Goal: Task Accomplishment & Management: Complete application form

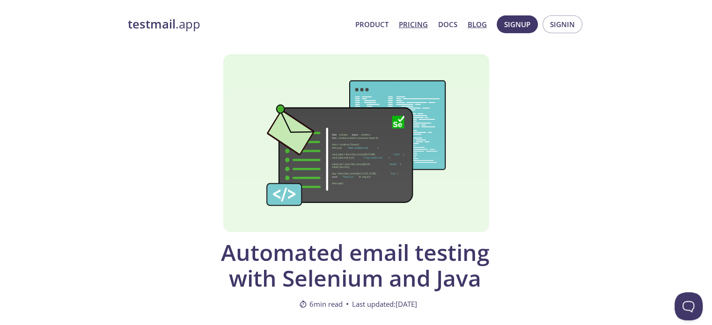
click at [410, 22] on link "Pricing" at bounding box center [413, 24] width 29 height 12
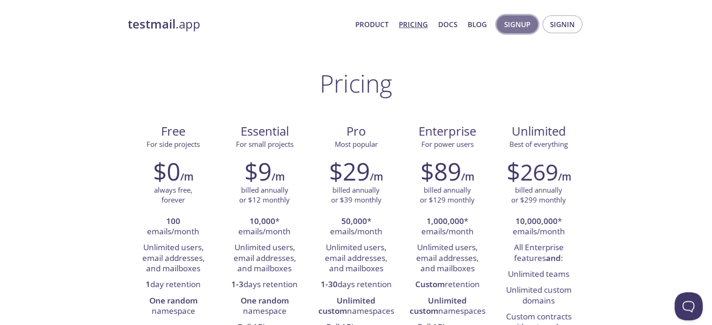
click at [519, 25] on span "Signup" at bounding box center [517, 24] width 26 height 12
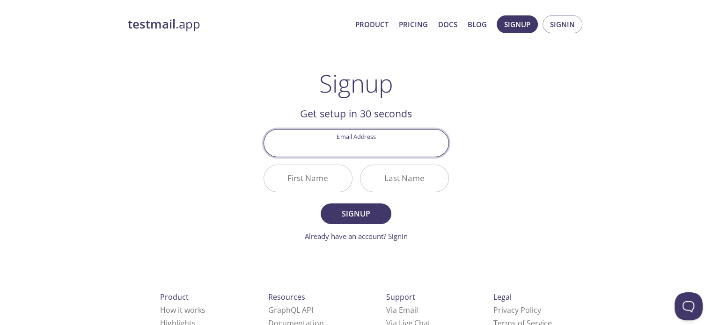
click at [366, 152] on input "Email Address" at bounding box center [356, 143] width 184 height 27
type input "[EMAIL_ADDRESS][DOMAIN_NAME]"
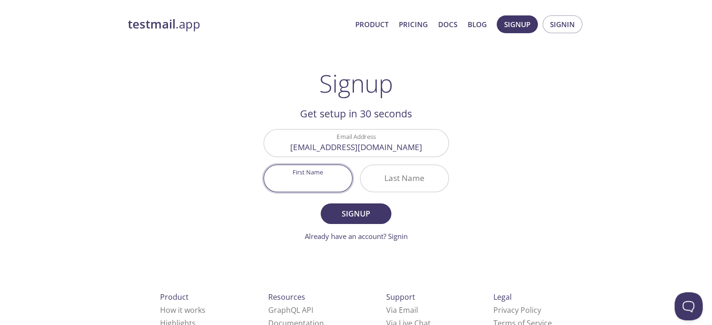
click at [308, 182] on input "First Name" at bounding box center [308, 178] width 88 height 27
type input "[PERSON_NAME]"
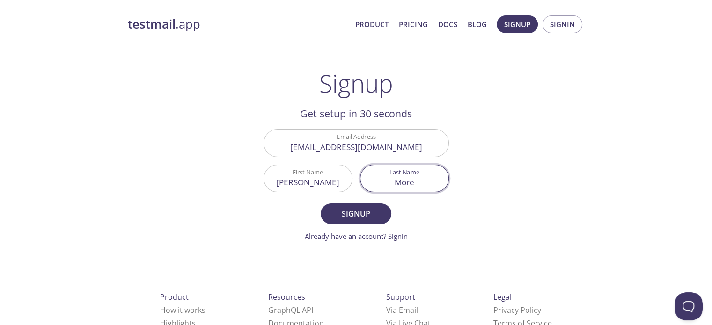
type input "More"
click at [320, 203] on button "Signup" at bounding box center [355, 213] width 70 height 21
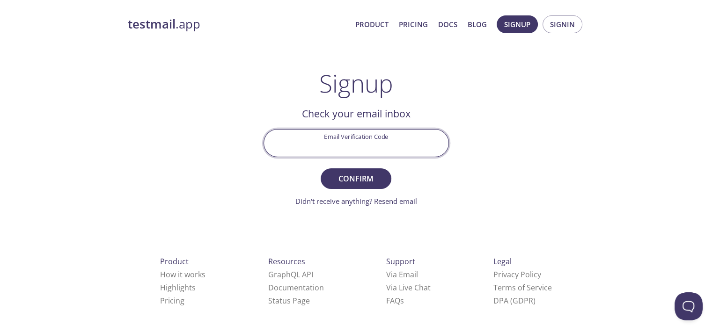
click at [345, 148] on input "Email Verification Code" at bounding box center [356, 143] width 184 height 27
paste input "ZGRTXZ8"
type input "ZGRTXZ8"
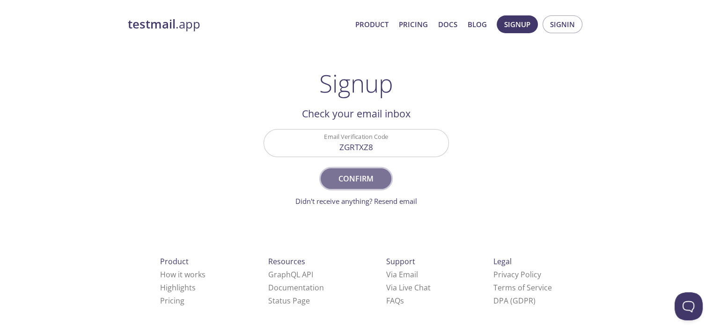
click at [342, 179] on span "Confirm" at bounding box center [356, 178] width 50 height 13
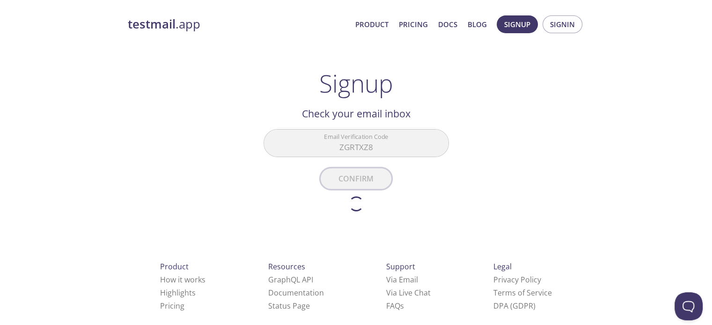
click at [342, 179] on form "Email Verification Code ZGRTXZ8 Confirm Didn't receive anything? Resend email" at bounding box center [355, 170] width 185 height 82
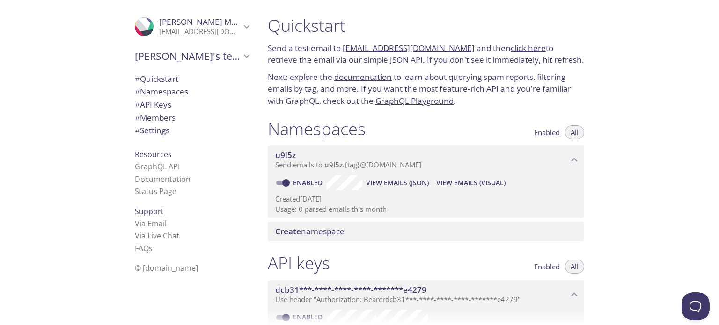
click at [240, 22] on icon "Pratik More" at bounding box center [246, 27] width 12 height 12
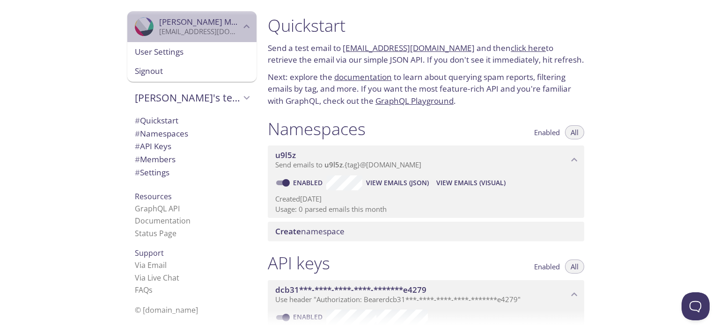
click at [240, 22] on icon "Pratik More" at bounding box center [246, 27] width 12 height 12
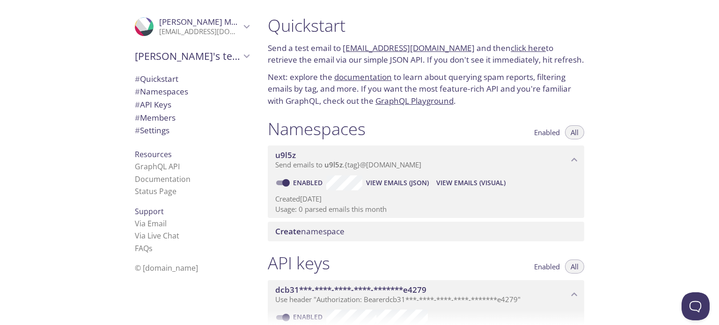
click at [244, 55] on icon "Pratik's team" at bounding box center [247, 56] width 6 height 4
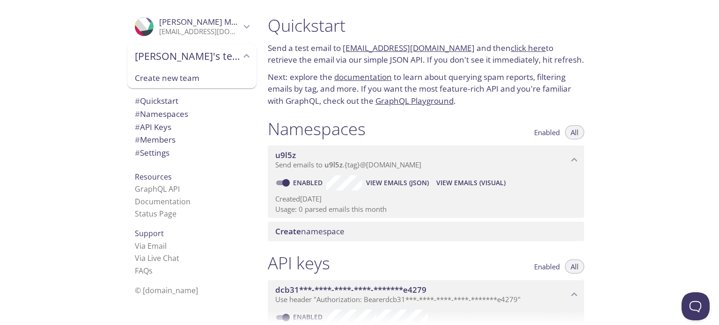
click at [240, 55] on icon "Pratik's team" at bounding box center [246, 56] width 12 height 12
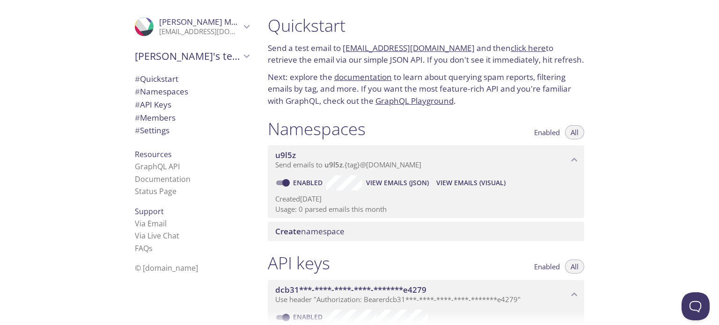
click at [243, 23] on icon "Pratik More" at bounding box center [246, 27] width 12 height 12
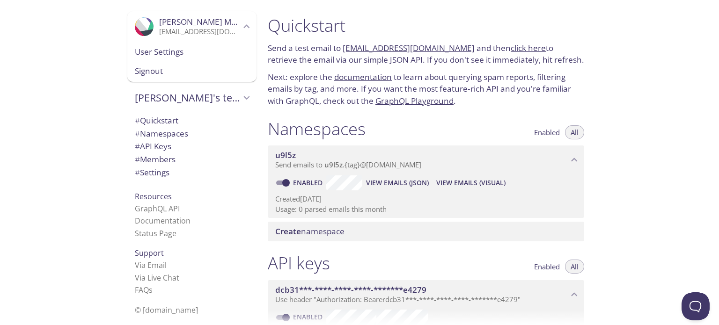
click at [152, 54] on span "User Settings" at bounding box center [192, 52] width 114 height 12
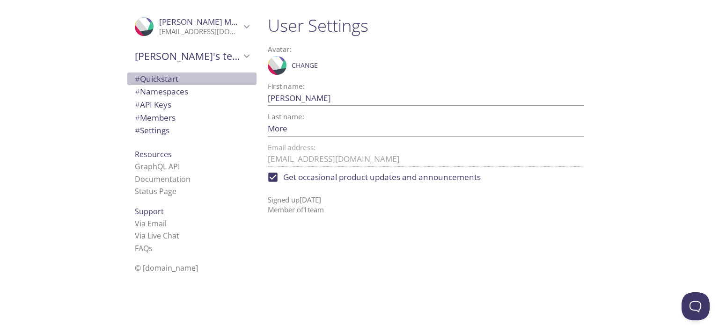
click at [210, 80] on span "# Quickstart" at bounding box center [192, 79] width 114 height 12
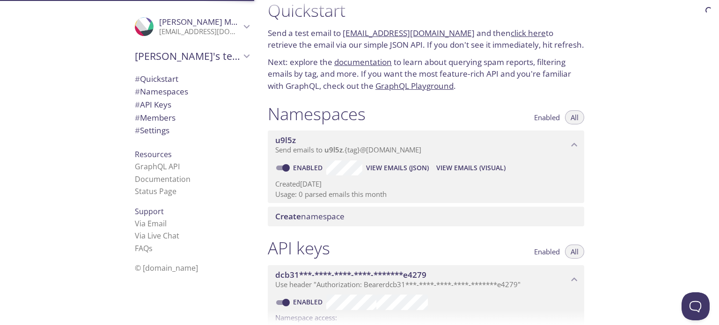
click at [174, 95] on span "# Namespaces" at bounding box center [161, 91] width 53 height 11
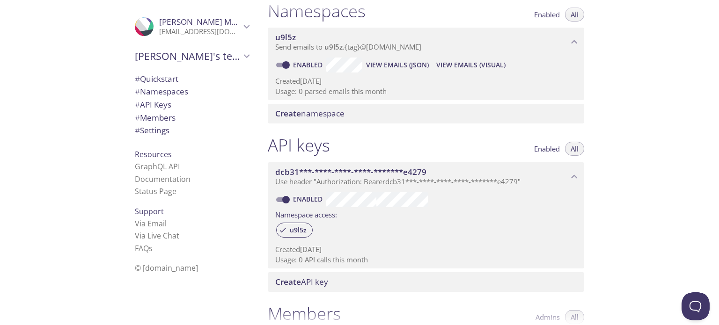
click at [160, 109] on span "# API Keys" at bounding box center [153, 104] width 36 height 11
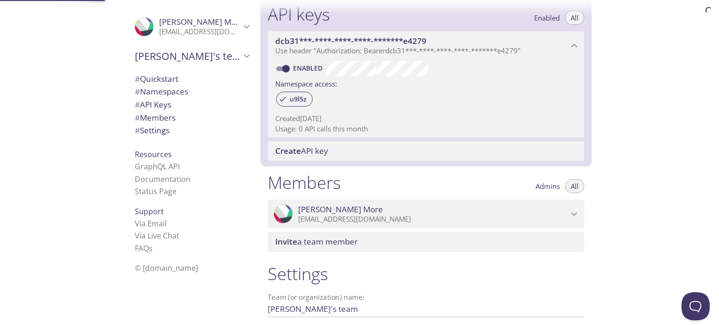
scroll to position [253, 0]
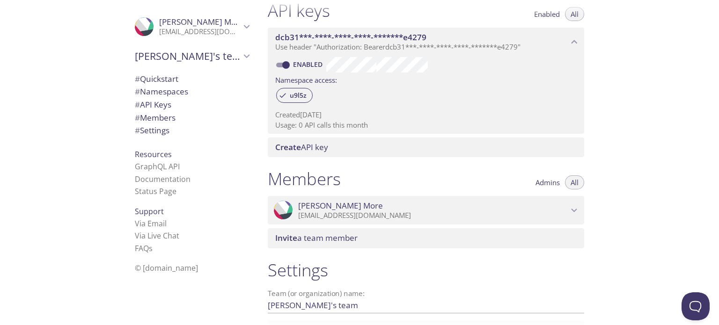
click at [195, 78] on span "# Quickstart" at bounding box center [192, 79] width 114 height 12
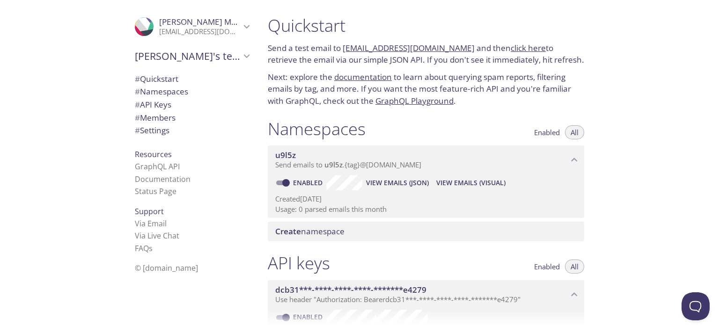
click at [407, 44] on link "[EMAIL_ADDRESS][DOMAIN_NAME]" at bounding box center [408, 48] width 132 height 11
